Goal: Task Accomplishment & Management: Complete application form

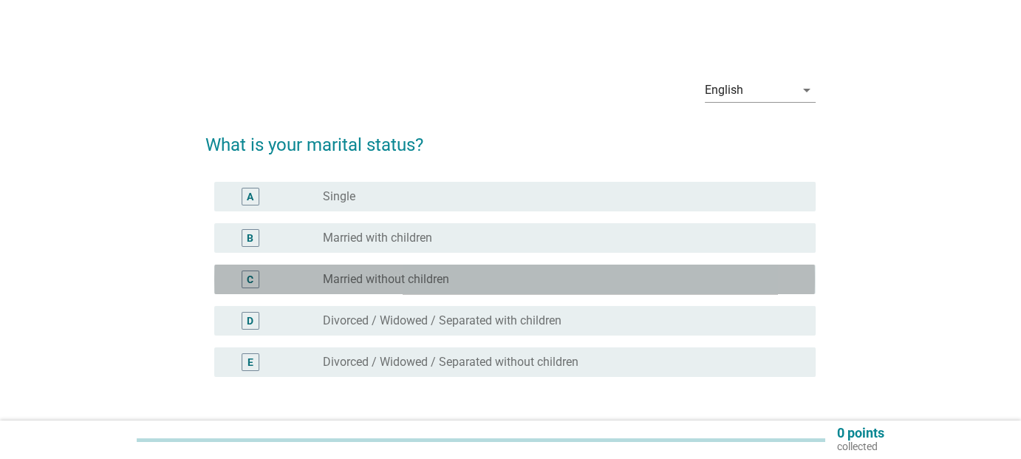
click at [370, 277] on label "Married without children" at bounding box center [386, 279] width 126 height 15
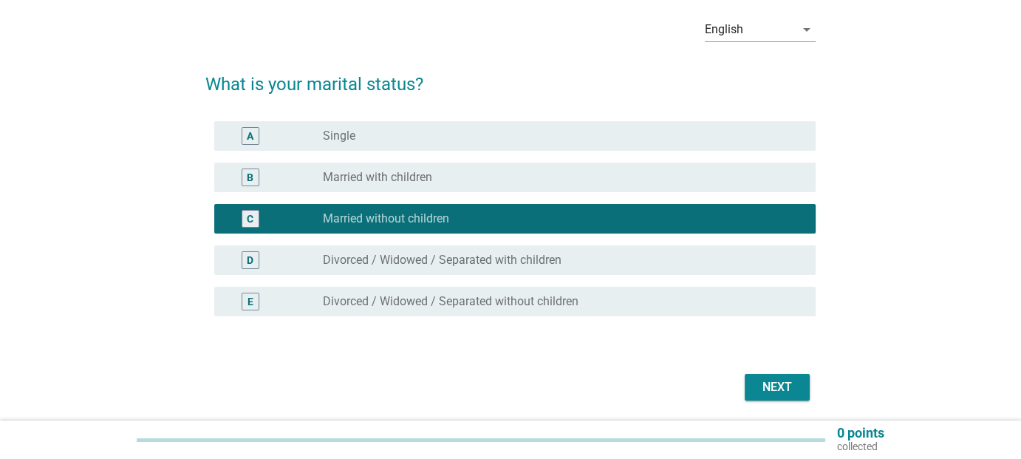
scroll to position [112, 0]
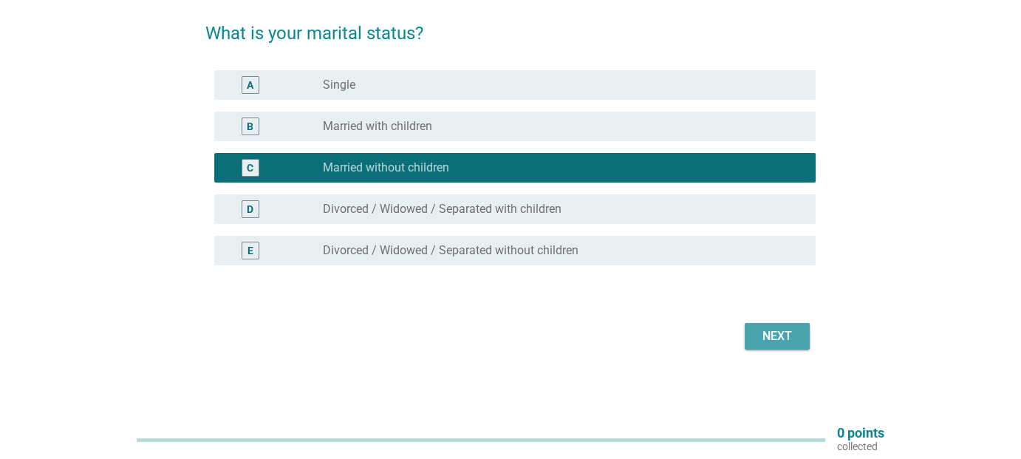
click at [777, 332] on div "Next" at bounding box center [777, 336] width 41 height 18
